Goal: Task Accomplishment & Management: Use online tool/utility

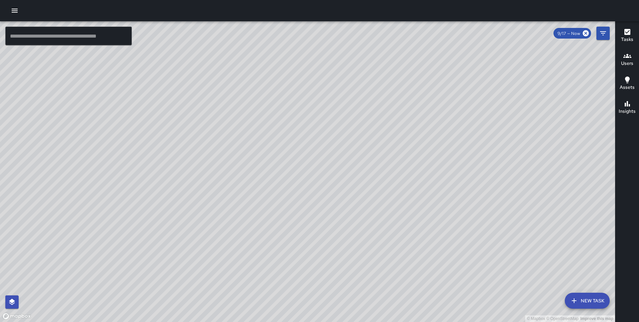
click at [7, 13] on div at bounding box center [319, 10] width 639 height 21
click at [11, 13] on icon "button" at bounding box center [15, 11] width 8 height 8
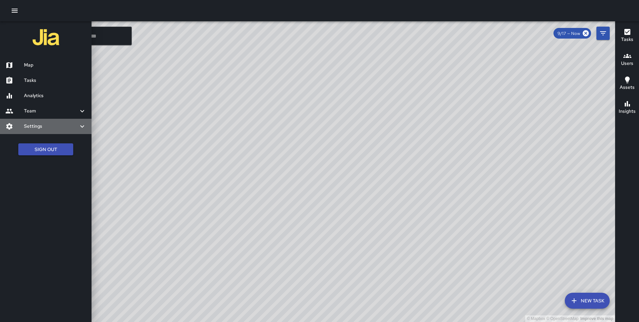
click at [49, 132] on div "Settings" at bounding box center [46, 126] width 92 height 15
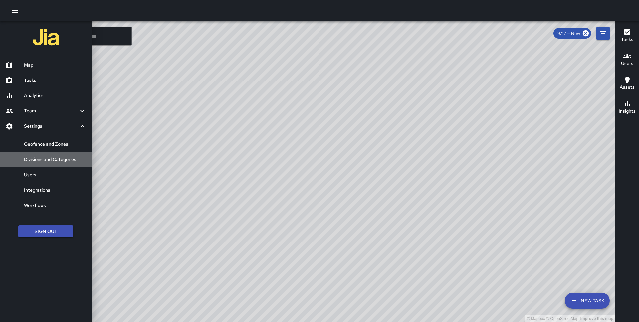
click at [48, 157] on h6 "Divisions and Categories" at bounding box center [55, 159] width 62 height 7
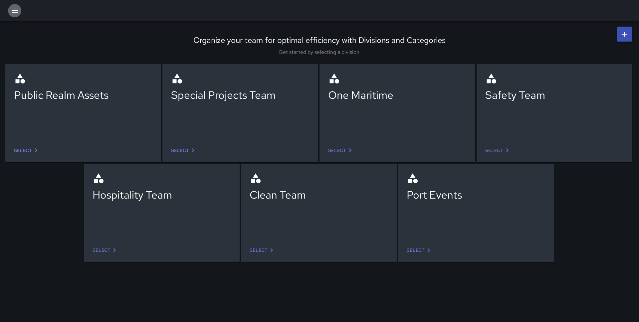
click at [14, 10] on icon "button" at bounding box center [15, 11] width 8 height 8
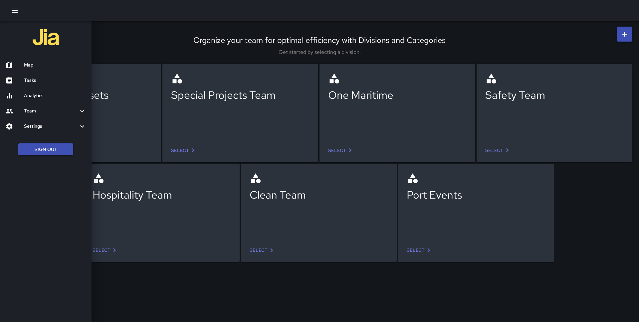
click at [24, 66] on h6 "Map" at bounding box center [55, 65] width 62 height 7
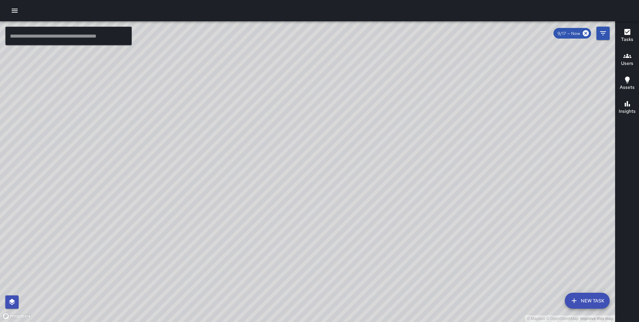
click at [610, 35] on div "© Mapbox © OpenStreetMap Improve this map" at bounding box center [307, 171] width 615 height 301
click at [607, 35] on icon "Filters" at bounding box center [604, 33] width 8 height 8
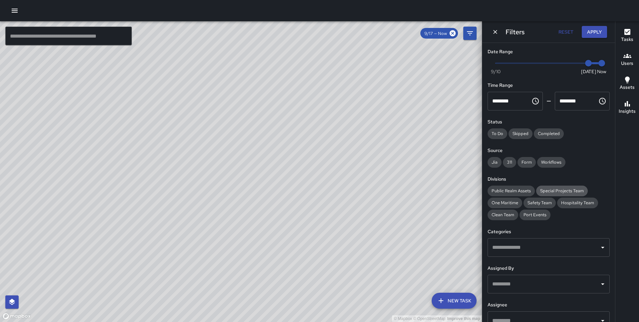
click at [564, 188] on span "Special Projects Team" at bounding box center [563, 191] width 52 height 6
type input "*"
click at [575, 62] on span "Now [DATE] [DATE] 2:54 pm" at bounding box center [549, 63] width 106 height 10
click at [596, 34] on button "Apply" at bounding box center [594, 32] width 25 height 12
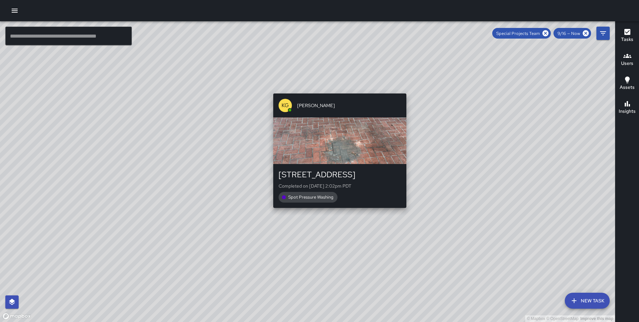
click at [338, 212] on div "© Mapbox © OpenStreetMap Improve this map KG [PERSON_NAME] [STREET_ADDRESS] Com…" at bounding box center [307, 171] width 615 height 301
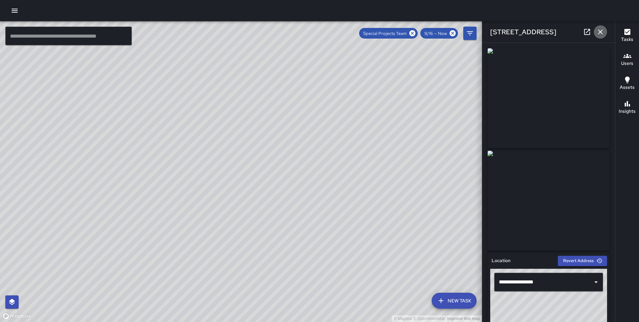
click at [604, 28] on icon "button" at bounding box center [601, 32] width 8 height 8
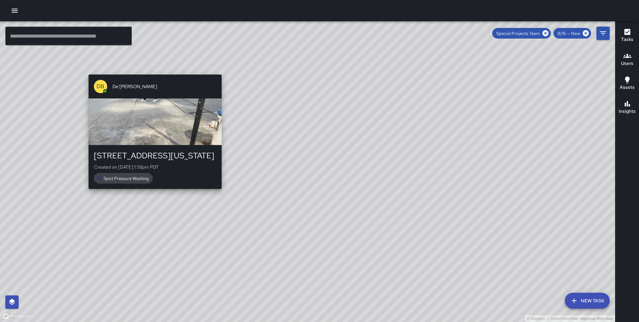
click at [151, 71] on div "© Mapbox © OpenStreetMap Improve this map DB De'[PERSON_NAME] [STREET_ADDRESS][…" at bounding box center [307, 171] width 615 height 301
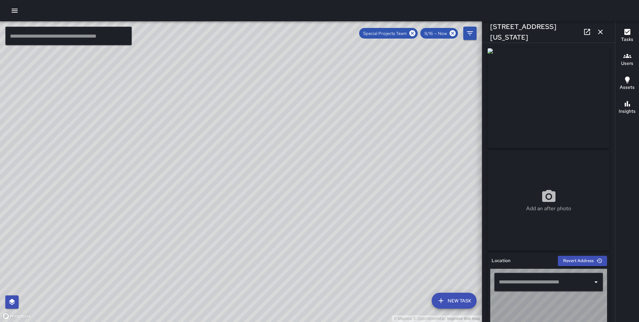
type input "**********"
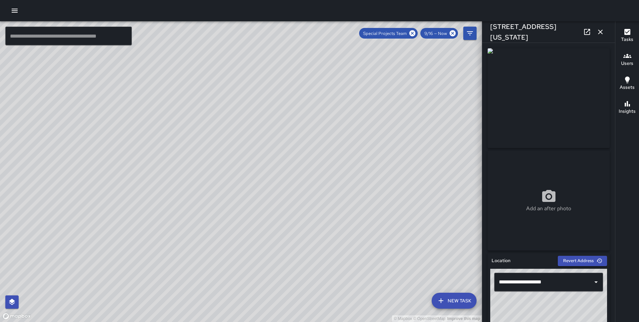
scroll to position [326, 0]
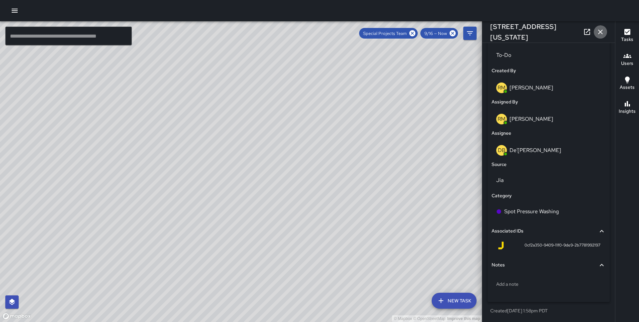
click at [604, 28] on icon "button" at bounding box center [601, 32] width 8 height 8
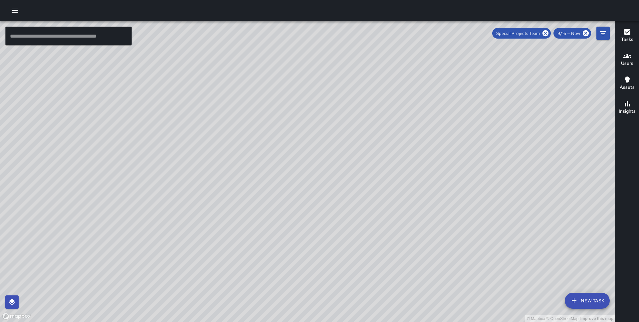
click at [23, 12] on div at bounding box center [319, 10] width 639 height 21
click at [16, 12] on icon "button" at bounding box center [15, 11] width 6 height 4
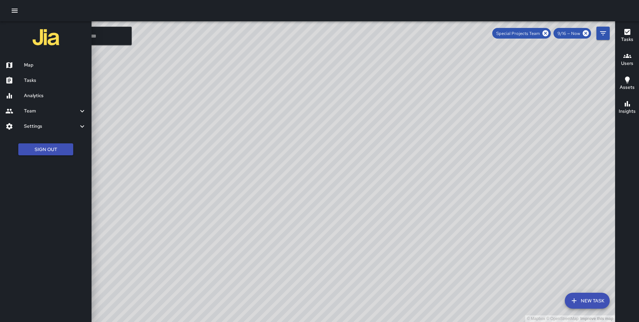
click at [32, 85] on div "Tasks" at bounding box center [46, 80] width 92 height 15
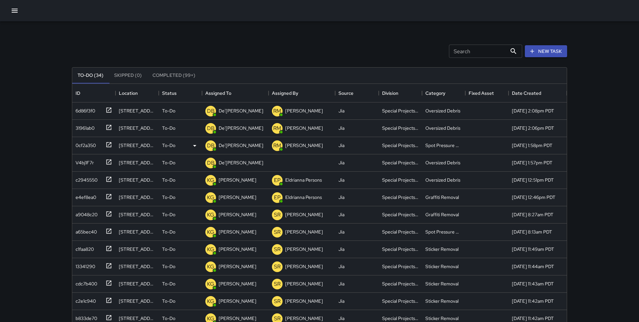
scroll to position [282, 495]
click at [228, 140] on div "DB De'[PERSON_NAME]" at bounding box center [234, 145] width 61 height 13
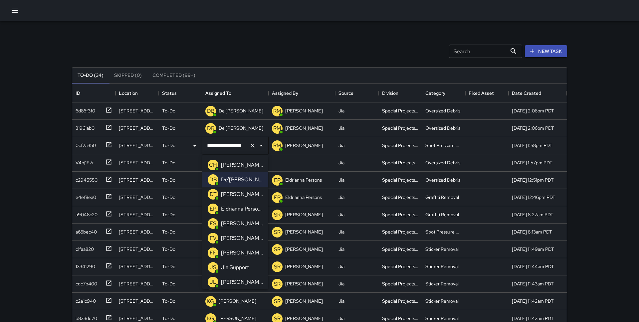
click at [234, 209] on p "Eldrianna Persons" at bounding box center [242, 209] width 42 height 8
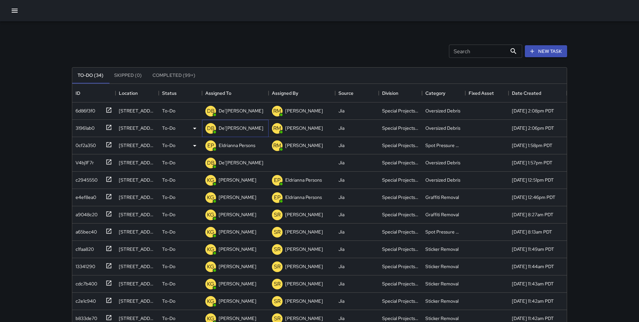
click at [239, 123] on div "DB De'[PERSON_NAME]" at bounding box center [234, 128] width 61 height 13
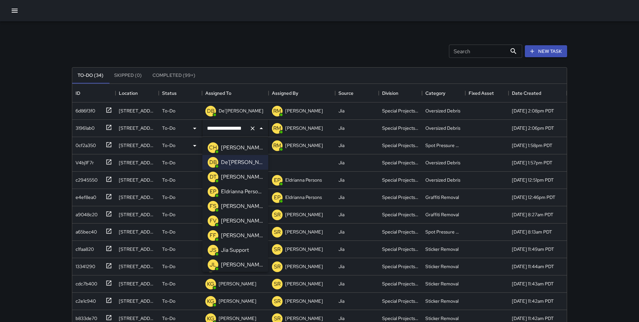
click at [241, 192] on p "Eldrianna Persons" at bounding box center [242, 192] width 42 height 8
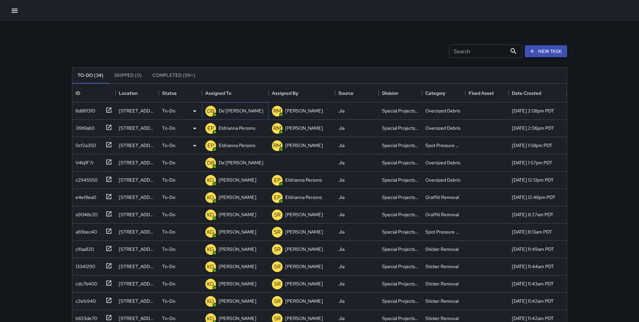
click at [234, 109] on p "De'[PERSON_NAME]" at bounding box center [241, 111] width 45 height 7
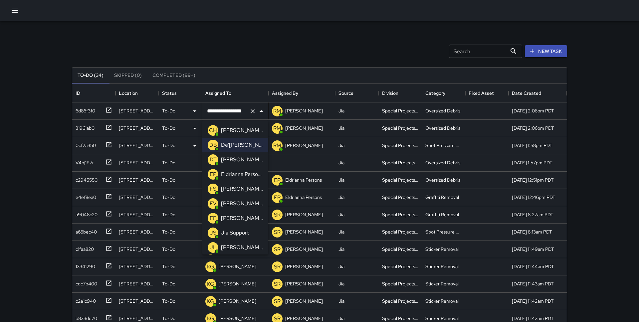
click at [236, 173] on p "Eldrianna Persons" at bounding box center [242, 175] width 42 height 8
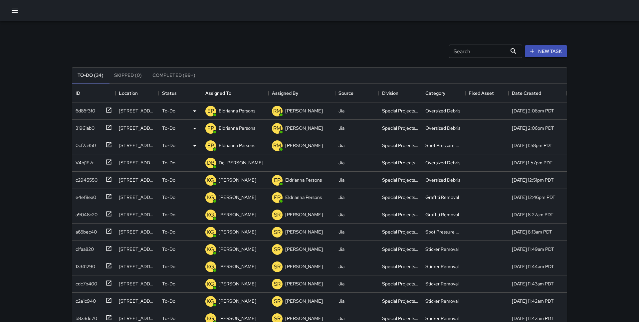
click at [46, 122] on div "Search Search New Task To-Do (34) Skipped (0) Completed (99+) ID Location Statu…" at bounding box center [319, 196] width 639 height 393
click at [102, 162] on div "V4bj1F7r" at bounding box center [92, 161] width 39 height 11
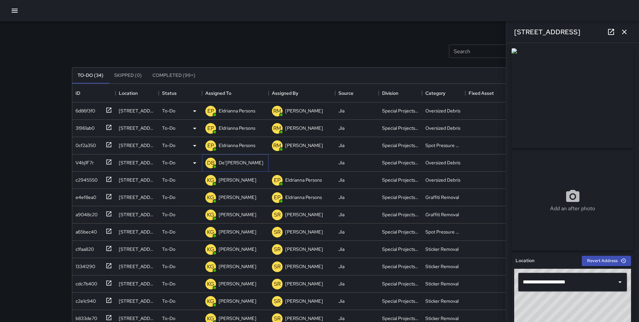
click at [234, 164] on p "De'[PERSON_NAME]" at bounding box center [241, 163] width 45 height 7
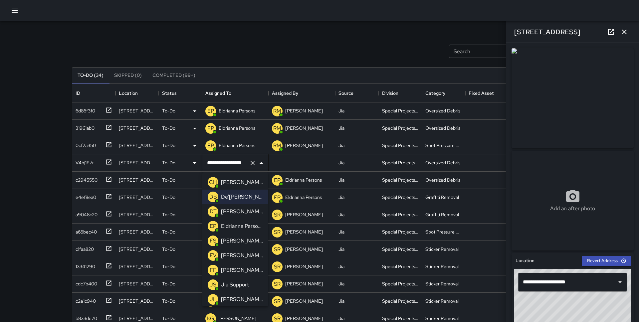
click at [240, 227] on p "Eldrianna Persons" at bounding box center [242, 226] width 42 height 8
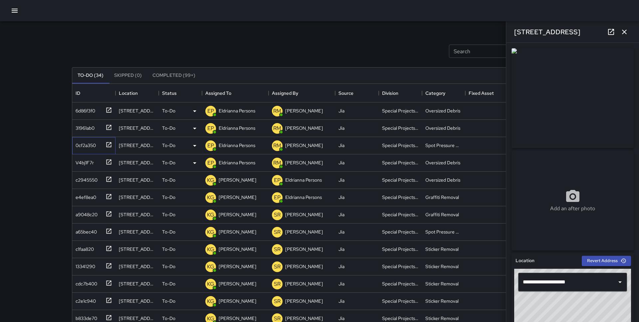
click at [85, 142] on div "0cf2a350" at bounding box center [84, 144] width 23 height 9
click at [89, 134] on div "31961ab0" at bounding box center [93, 128] width 43 height 17
click at [94, 116] on div "6d86f3f0" at bounding box center [93, 111] width 43 height 17
click at [52, 128] on div "Search Search New Task To-Do (34) Skipped (0) Completed (99+) ID Location Statu…" at bounding box center [319, 196] width 639 height 393
click at [625, 31] on icon "button" at bounding box center [624, 32] width 5 height 5
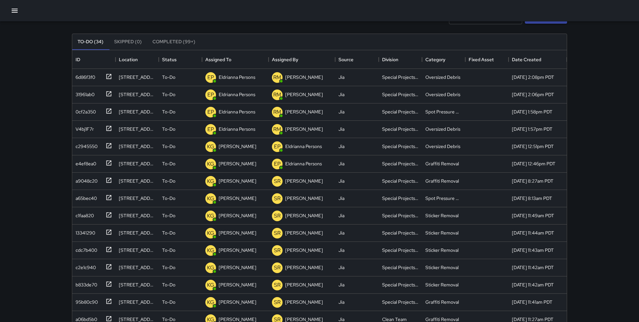
scroll to position [0, 0]
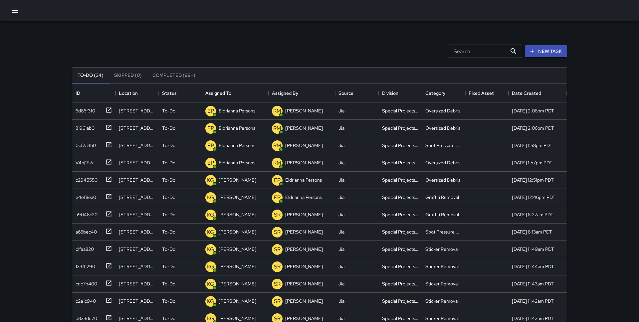
click at [16, 9] on icon "button" at bounding box center [15, 11] width 6 height 4
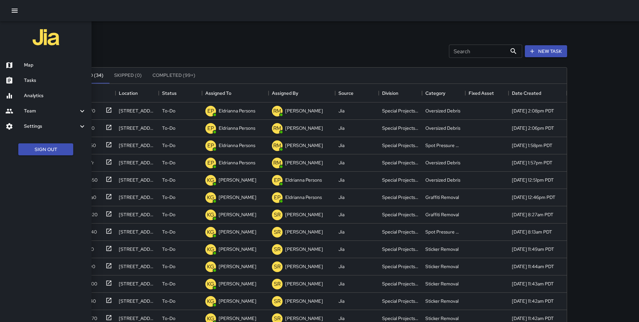
click at [28, 60] on div "Map" at bounding box center [46, 65] width 92 height 15
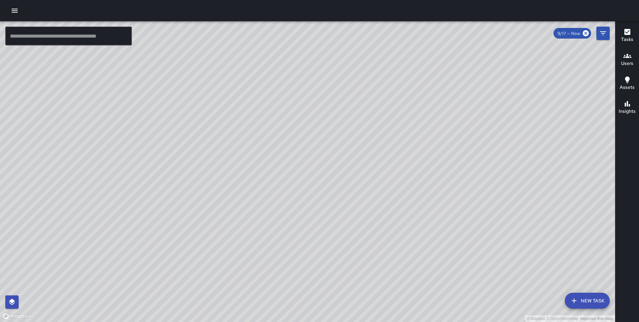
drag, startPoint x: 234, startPoint y: 142, endPoint x: 344, endPoint y: 66, distance: 133.8
click at [344, 66] on div "© Mapbox © OpenStreetMap Improve this map" at bounding box center [307, 171] width 615 height 301
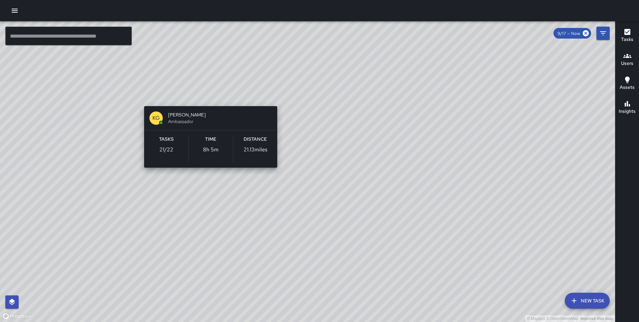
click at [208, 94] on div "© Mapbox © OpenStreetMap Improve this map KG [PERSON_NAME] Ambassador Tasks 21 …" at bounding box center [307, 171] width 615 height 301
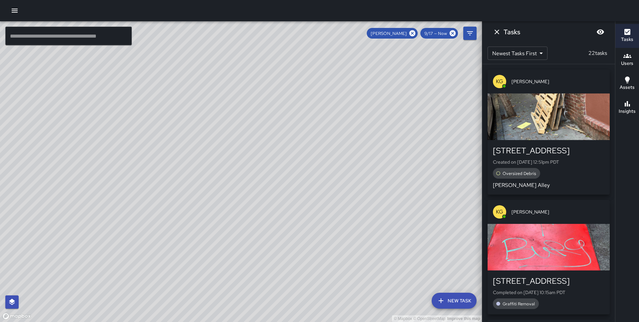
drag, startPoint x: 372, startPoint y: 137, endPoint x: 345, endPoint y: 176, distance: 47.0
click at [345, 176] on div "© Mapbox © OpenStreetMap Improve this map" at bounding box center [241, 171] width 482 height 301
click at [547, 240] on div "button" at bounding box center [549, 247] width 122 height 47
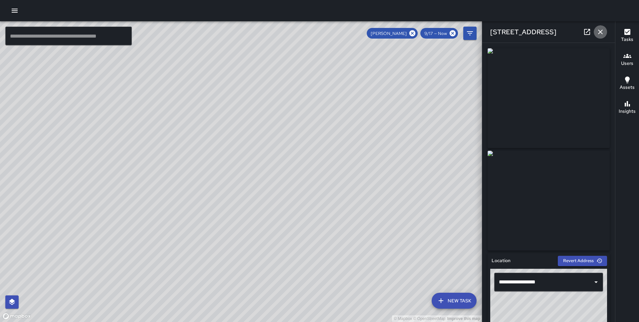
click at [599, 33] on icon "button" at bounding box center [601, 32] width 8 height 8
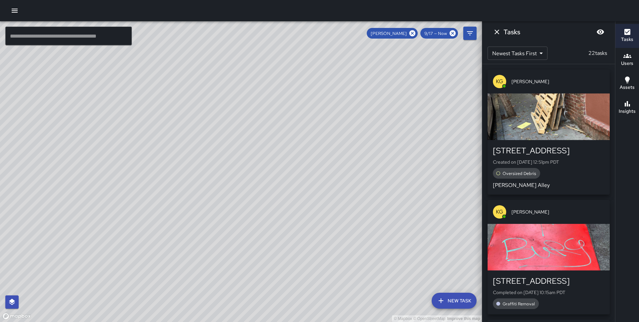
drag, startPoint x: 380, startPoint y: 178, endPoint x: 258, endPoint y: 184, distance: 122.0
click at [258, 184] on div "© Mapbox © OpenStreetMap Improve this map" at bounding box center [241, 171] width 482 height 301
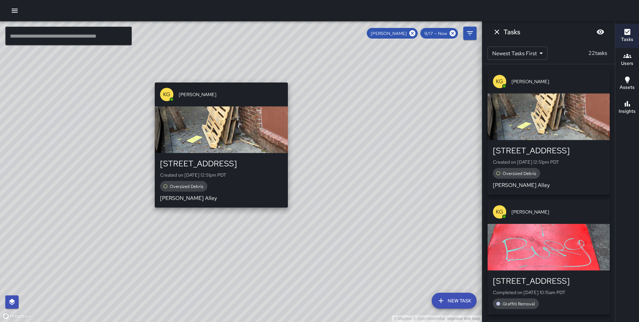
click at [219, 79] on div "© Mapbox © OpenStreetMap Improve this map KG [PERSON_NAME] [STREET_ADDRESS] Cre…" at bounding box center [241, 171] width 482 height 301
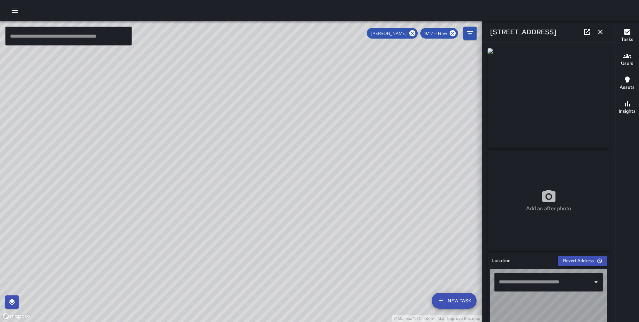
type input "**********"
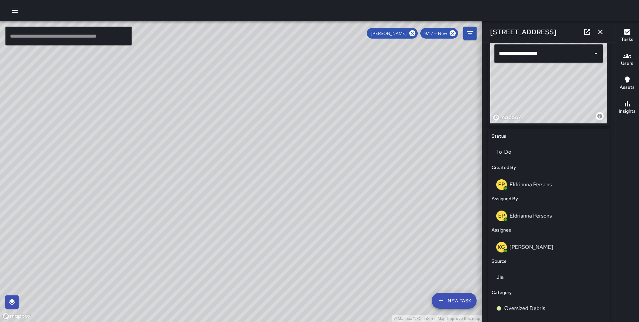
scroll to position [326, 0]
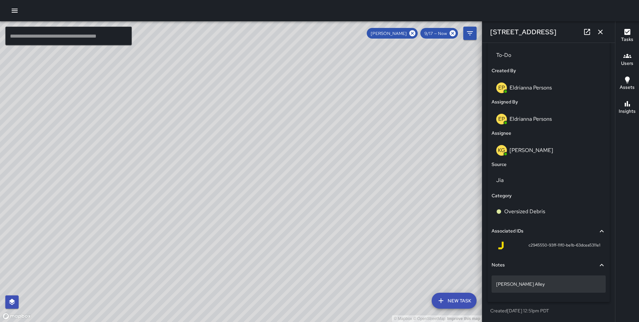
click at [512, 288] on div "[PERSON_NAME] Alley" at bounding box center [549, 284] width 114 height 17
click at [508, 284] on textarea "**********" at bounding box center [549, 284] width 105 height 7
type textarea "**********"
click at [531, 259] on div "Notes" at bounding box center [549, 265] width 114 height 15
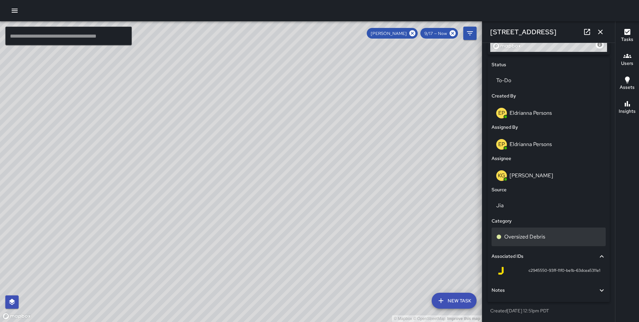
scroll to position [300, 0]
click at [602, 290] on icon at bounding box center [602, 291] width 8 height 8
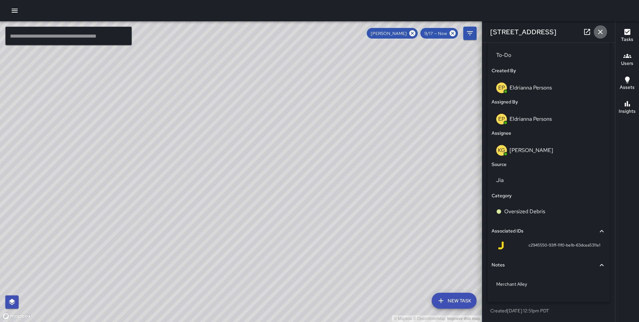
click at [599, 29] on icon "button" at bounding box center [601, 32] width 8 height 8
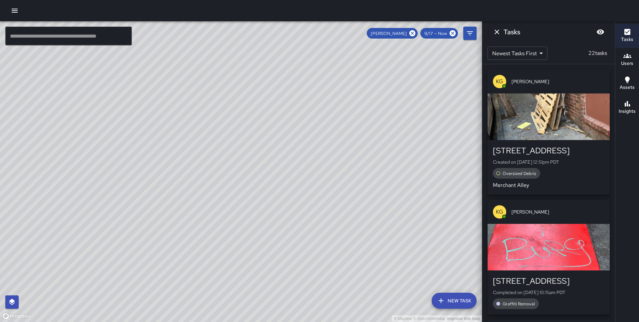
drag, startPoint x: 396, startPoint y: 155, endPoint x: 277, endPoint y: 82, distance: 139.5
click at [277, 82] on div "© Mapbox © OpenStreetMap Improve this map" at bounding box center [241, 171] width 482 height 301
click at [495, 31] on icon "Dismiss" at bounding box center [497, 32] width 8 height 8
